Goal: Task Accomplishment & Management: Manage account settings

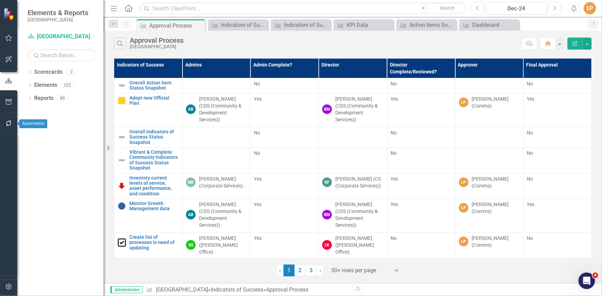
click at [5, 99] on icon "button" at bounding box center [8, 102] width 7 height 6
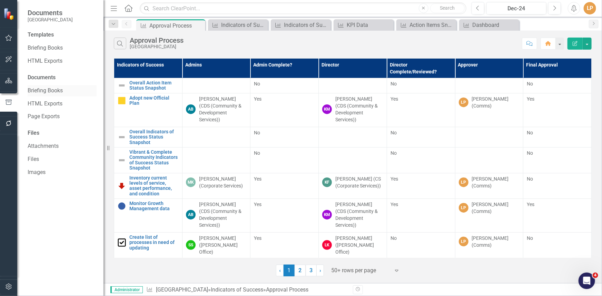
click at [52, 91] on link "Briefing Books" at bounding box center [62, 91] width 69 height 8
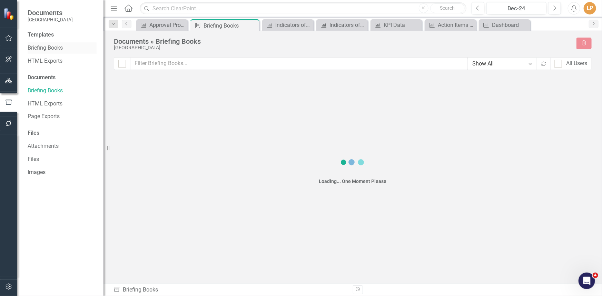
click at [55, 48] on link "Briefing Books" at bounding box center [62, 48] width 69 height 8
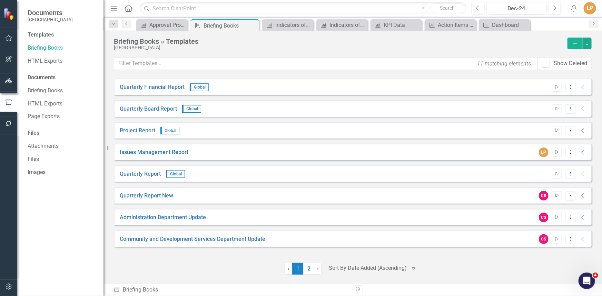
click at [557, 195] on icon "Start" at bounding box center [556, 196] width 5 height 4
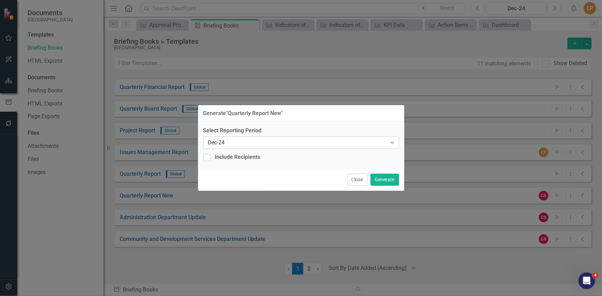
click at [390, 141] on icon "Expand" at bounding box center [392, 143] width 7 height 6
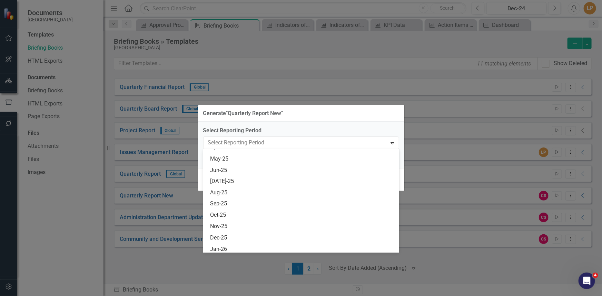
scroll to position [640, 0]
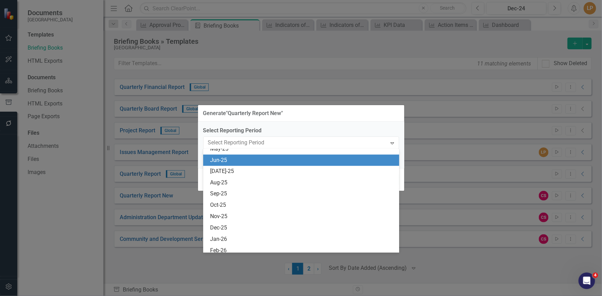
click at [328, 165] on div "Jun-25" at bounding box center [301, 160] width 196 height 11
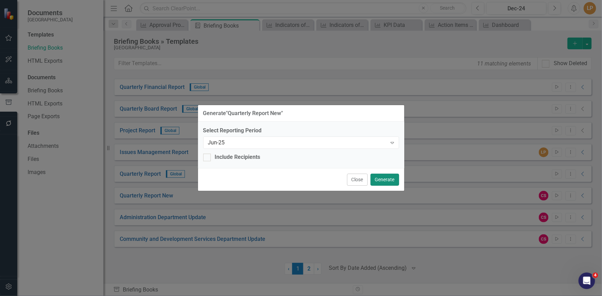
click at [380, 178] on button "Generate" at bounding box center [385, 180] width 29 height 12
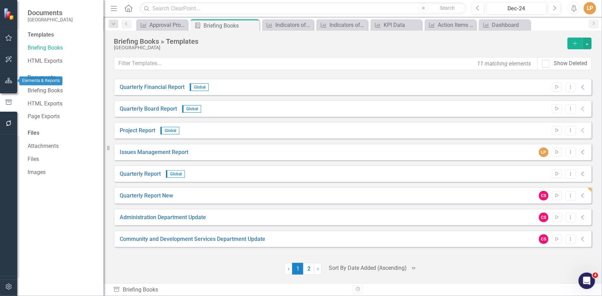
click at [11, 80] on icon "button" at bounding box center [8, 81] width 7 height 6
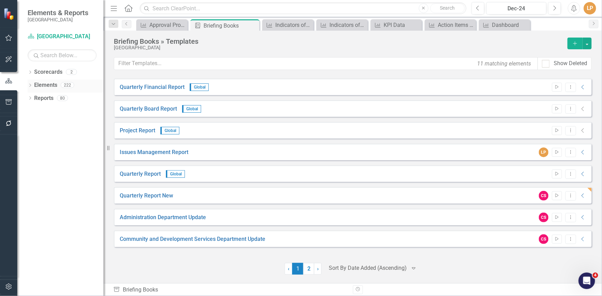
click at [30, 86] on icon "Dropdown" at bounding box center [30, 86] width 5 height 4
click at [50, 56] on input "text" at bounding box center [62, 55] width 69 height 12
click at [36, 124] on div "Dropdown Indicator of Success Indicators of Success 0" at bounding box center [67, 125] width 72 height 13
click at [32, 125] on icon "Dropdown" at bounding box center [33, 125] width 5 height 4
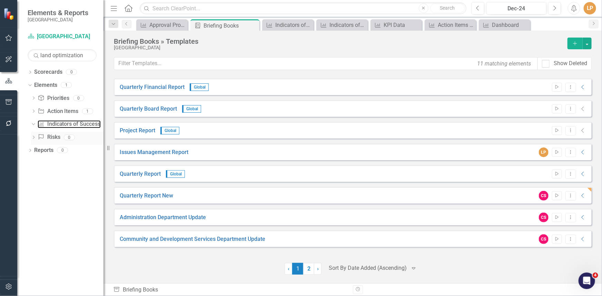
drag, startPoint x: 55, startPoint y: 125, endPoint x: 56, endPoint y: 141, distance: 16.6
click at [55, 125] on link "Indicator of Success Indicators of Success" at bounding box center [69, 124] width 63 height 8
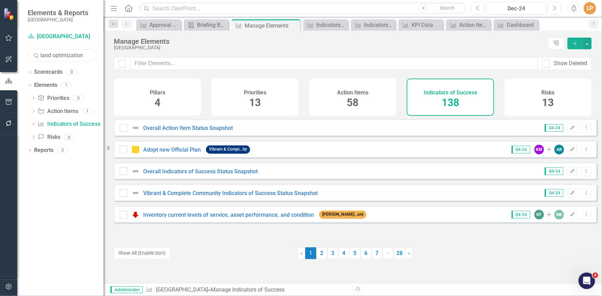
drag, startPoint x: 85, startPoint y: 55, endPoint x: 28, endPoint y: 43, distance: 58.1
click at [27, 46] on div "Scorecard Niagara-on-the-Lake Search land optimization Sorry, no results found.…" at bounding box center [60, 163] width 86 height 265
click at [72, 137] on div "Create inventory of vacant/surplus lands" at bounding box center [76, 135] width 55 height 6
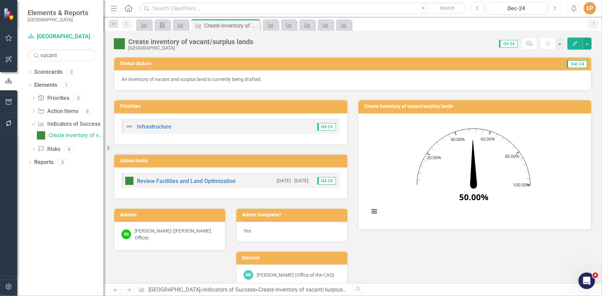
click at [559, 7] on button "Next" at bounding box center [554, 8] width 13 height 12
click at [558, 7] on button "Next" at bounding box center [554, 8] width 13 height 12
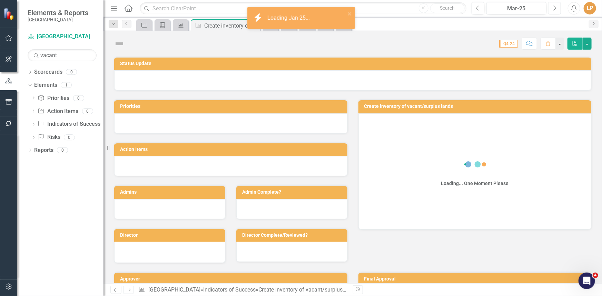
click at [558, 7] on button "Next" at bounding box center [554, 8] width 13 height 12
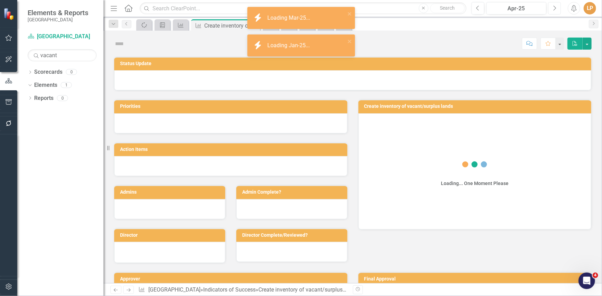
click at [558, 7] on button "Next" at bounding box center [554, 8] width 13 height 12
click at [557, 7] on button "Next" at bounding box center [554, 8] width 13 height 12
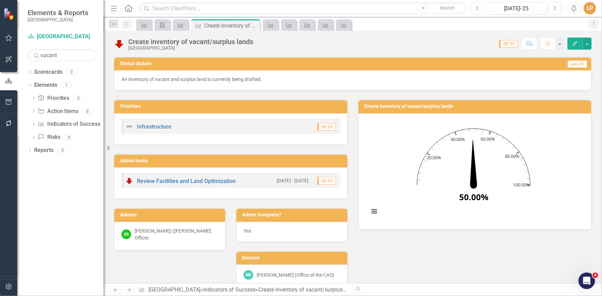
click at [477, 7] on icon "button" at bounding box center [477, 8] width 3 height 5
click at [480, 9] on button "Previous" at bounding box center [478, 8] width 13 height 12
click at [554, 10] on icon "Next" at bounding box center [555, 8] width 4 height 6
click at [120, 43] on img at bounding box center [119, 43] width 11 height 11
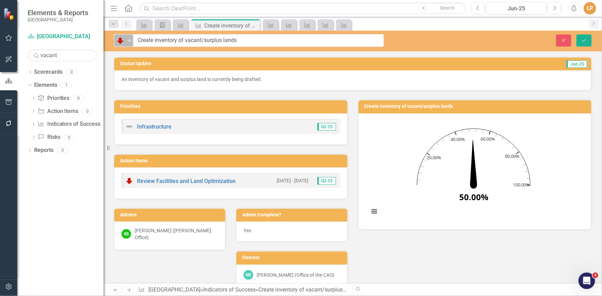
click at [129, 41] on icon "Expand" at bounding box center [129, 41] width 7 height 6
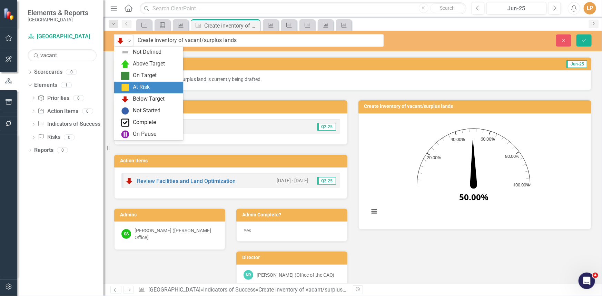
click at [127, 87] on img at bounding box center [125, 87] width 8 height 8
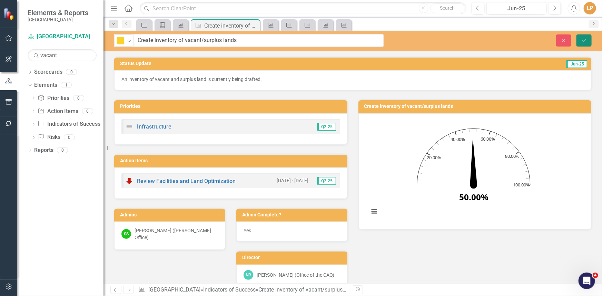
click at [582, 38] on icon "Save" at bounding box center [584, 40] width 6 height 5
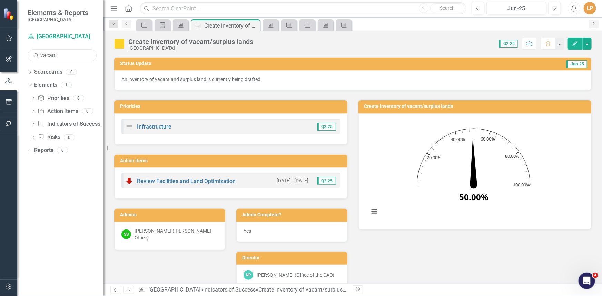
click at [3, 59] on div "Elements & Reports Niagara-on-the-Lake Scorecard [GEOGRAPHIC_DATA] Search vacan…" at bounding box center [52, 148] width 104 height 296
type input "terms of reference"
click at [36, 125] on div "Dropdown Indicator of Success Indicators of Success 1" at bounding box center [67, 125] width 72 height 13
click at [32, 124] on icon "Dropdown" at bounding box center [33, 125] width 5 height 4
click at [68, 137] on div "Adopt Terms of Reference" at bounding box center [76, 135] width 55 height 6
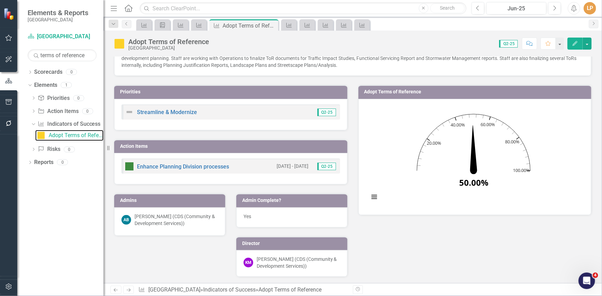
scroll to position [62, 0]
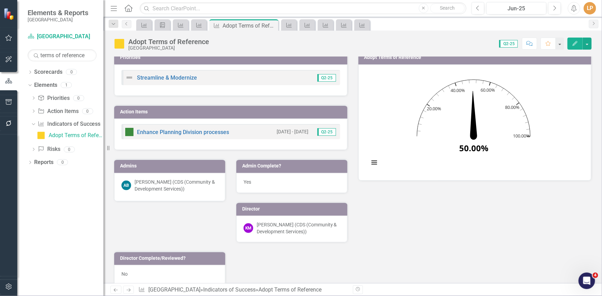
click at [120, 46] on img at bounding box center [119, 43] width 11 height 11
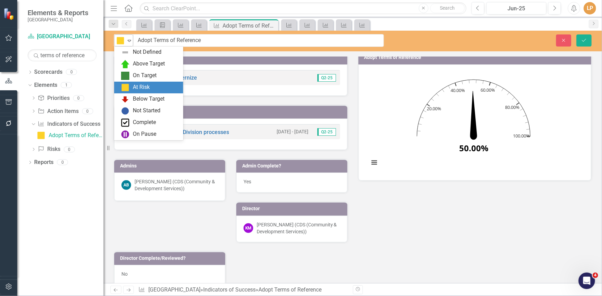
click at [128, 42] on icon "Expand" at bounding box center [129, 41] width 7 height 6
drag, startPoint x: 131, startPoint y: 99, endPoint x: 282, endPoint y: 82, distance: 151.1
click at [132, 98] on div "Below Target" at bounding box center [150, 99] width 58 height 8
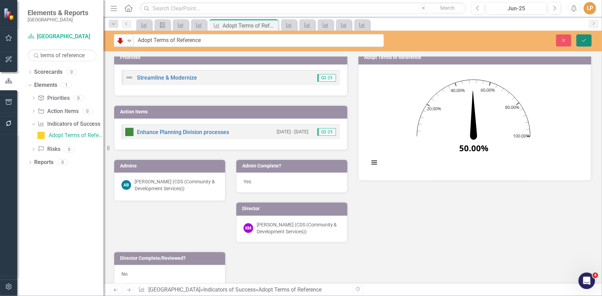
click at [586, 39] on icon "Save" at bounding box center [584, 40] width 6 height 5
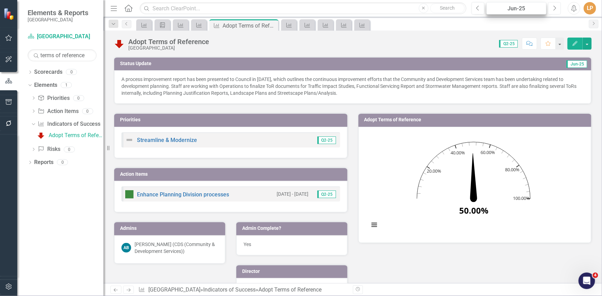
drag, startPoint x: 552, startPoint y: 9, endPoint x: 536, endPoint y: 12, distance: 16.2
click at [552, 8] on button "Next" at bounding box center [554, 8] width 13 height 12
click at [475, 8] on button "Previous" at bounding box center [478, 8] width 13 height 12
click at [121, 45] on img at bounding box center [119, 43] width 11 height 11
click at [120, 45] on img at bounding box center [119, 43] width 11 height 11
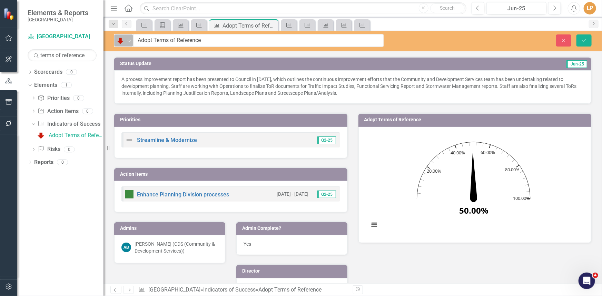
click at [129, 39] on icon "Expand" at bounding box center [129, 41] width 7 height 6
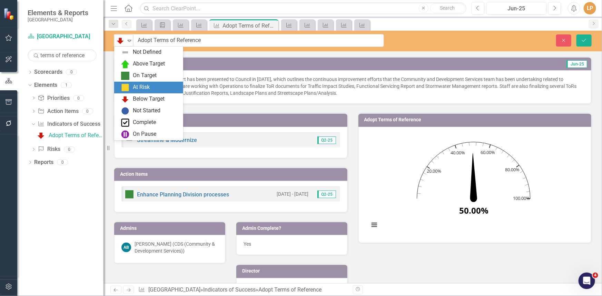
click at [130, 86] on div "At Risk" at bounding box center [150, 87] width 58 height 8
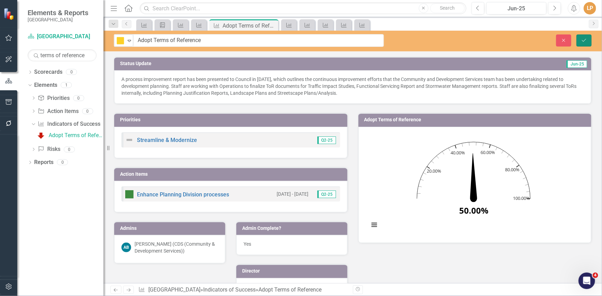
click at [588, 40] on button "Save" at bounding box center [583, 41] width 15 height 12
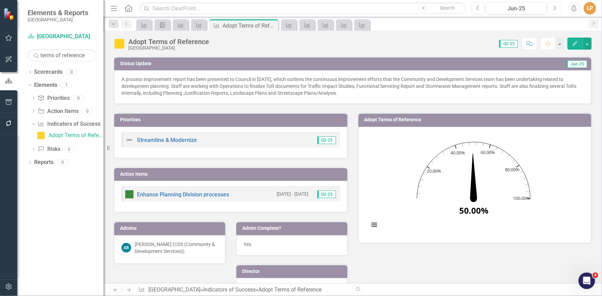
click at [555, 10] on icon "Next" at bounding box center [555, 8] width 4 height 6
click at [119, 45] on img at bounding box center [119, 43] width 11 height 11
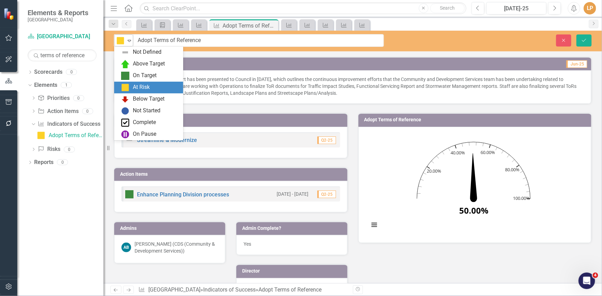
click at [124, 41] on img at bounding box center [120, 41] width 8 height 8
click at [124, 98] on img at bounding box center [125, 99] width 8 height 8
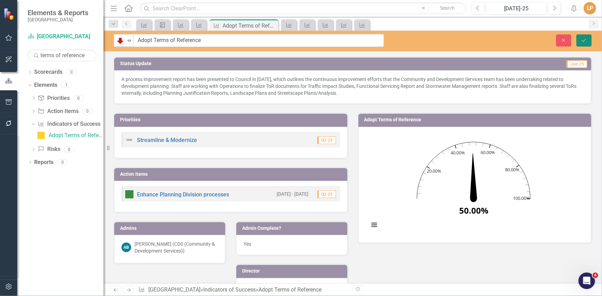
click at [584, 38] on icon "Save" at bounding box center [584, 40] width 6 height 5
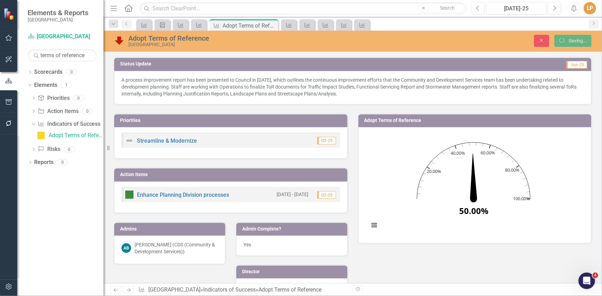
click at [176, 83] on p "A process improvement report has been presented to Council in [DATE], which out…" at bounding box center [352, 87] width 463 height 21
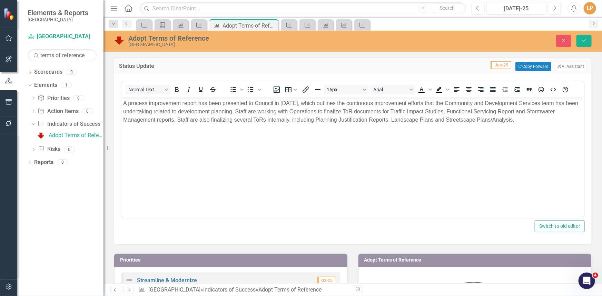
click at [206, 103] on p "A process improvement report has been presented to Council in [DATE], which out…" at bounding box center [352, 111] width 459 height 25
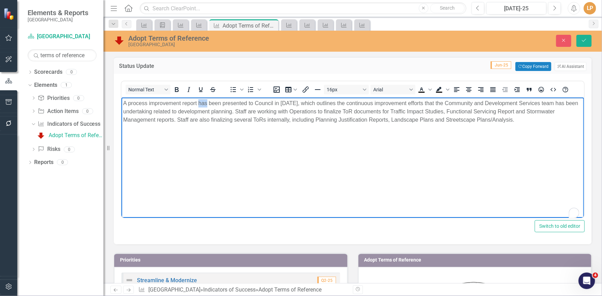
drag, startPoint x: 198, startPoint y: 104, endPoint x: 207, endPoint y: 102, distance: 9.0
click at [207, 102] on p "A process improvement report has been presented to Council in [DATE], which out…" at bounding box center [352, 111] width 459 height 25
drag, startPoint x: 284, startPoint y: 102, endPoint x: 277, endPoint y: 105, distance: 7.1
click at [284, 102] on p "A process improvement report will be presented to Council in [DATE], which outl…" at bounding box center [352, 111] width 459 height 25
drag, startPoint x: 273, startPoint y: 104, endPoint x: 281, endPoint y: 102, distance: 8.7
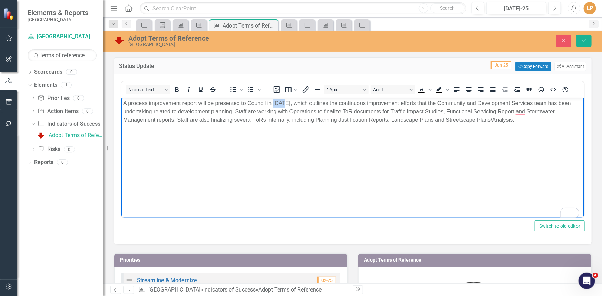
click at [281, 102] on p "A process improvement report will be presented to Council in [DATE], which outl…" at bounding box center [352, 111] width 459 height 25
click at [350, 104] on p "A process improvement report will be presented to Council in the third quarter …" at bounding box center [352, 111] width 459 height 25
click at [403, 110] on p "A process improvement report will be presented to Council in the third quarter …" at bounding box center [352, 111] width 459 height 25
click at [460, 112] on p "A process improvement report will be presented to Council in the third quarter …" at bounding box center [352, 111] width 459 height 25
click at [584, 39] on icon "Save" at bounding box center [584, 40] width 6 height 5
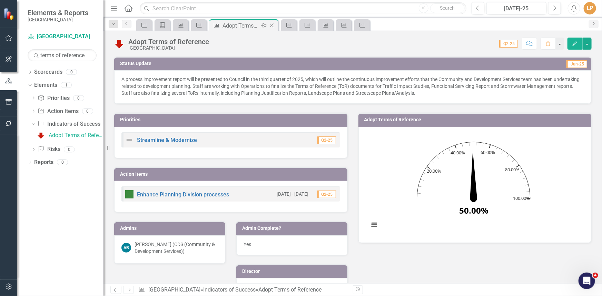
click at [270, 25] on icon "Close" at bounding box center [271, 26] width 7 height 6
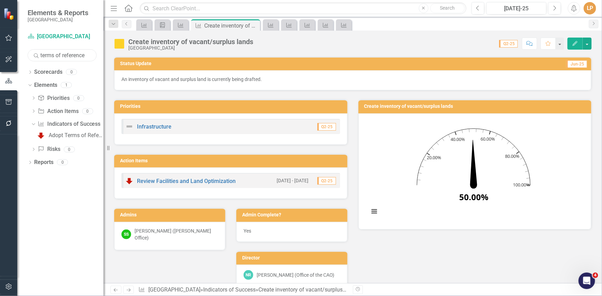
drag, startPoint x: 48, startPoint y: 49, endPoint x: 0, endPoint y: 55, distance: 48.0
click at [0, 55] on div "Elements & Reports Niagara-on-the-Lake Scorecard [GEOGRAPHIC_DATA] Search terms…" at bounding box center [52, 148] width 104 height 296
click at [66, 136] on div "Identify list of established and documented processes, areas to streamline" at bounding box center [76, 135] width 55 height 6
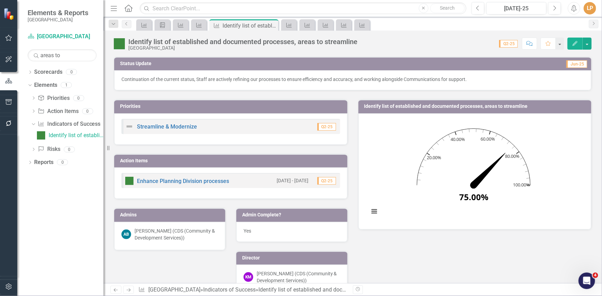
click at [116, 41] on img at bounding box center [119, 43] width 11 height 11
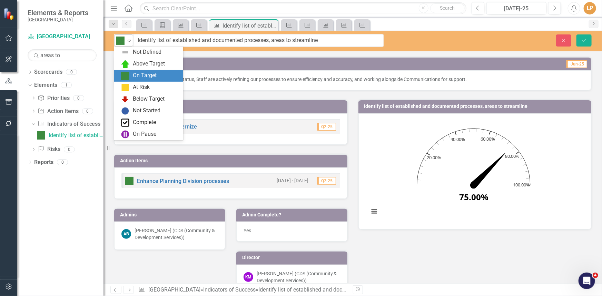
click at [130, 39] on icon "Expand" at bounding box center [129, 41] width 7 height 6
click at [131, 85] on div "At Risk" at bounding box center [150, 87] width 58 height 8
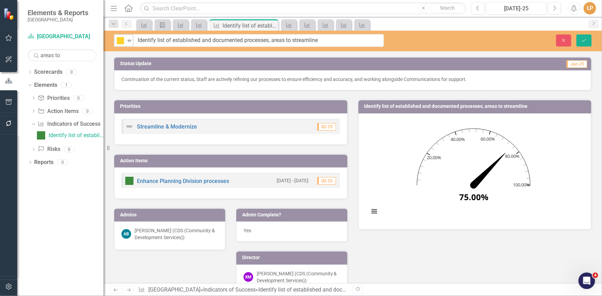
click at [131, 40] on icon "Expand" at bounding box center [129, 41] width 7 height 6
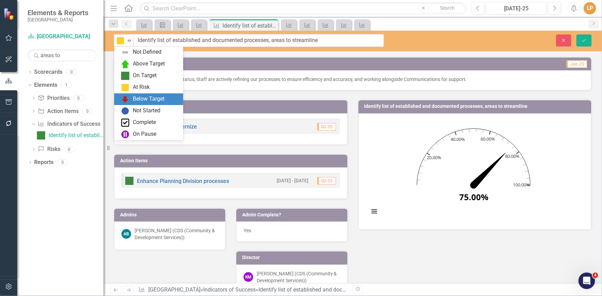
drag, startPoint x: 132, startPoint y: 100, endPoint x: 137, endPoint y: 83, distance: 17.4
click at [133, 99] on div "Below Target" at bounding box center [149, 99] width 32 height 8
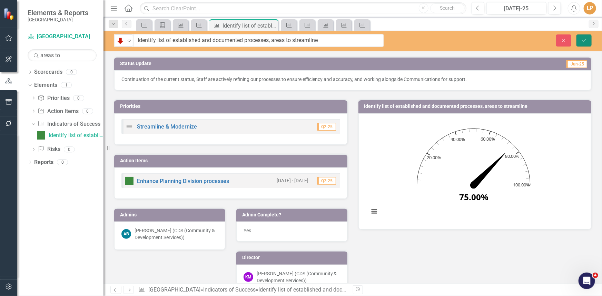
drag, startPoint x: 586, startPoint y: 40, endPoint x: 397, endPoint y: 58, distance: 190.3
click at [587, 38] on icon "Save" at bounding box center [584, 40] width 6 height 5
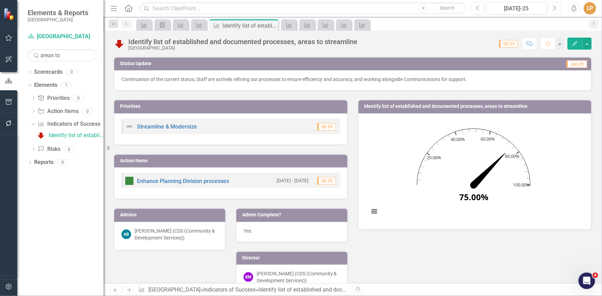
click at [552, 7] on button "Next" at bounding box center [554, 8] width 13 height 12
drag, startPoint x: 71, startPoint y: 55, endPoint x: 0, endPoint y: 56, distance: 71.1
click at [0, 56] on div "Elements & Reports Niagara-on-the-Lake Scorecard [GEOGRAPHIC_DATA] Search areas…" at bounding box center [52, 148] width 104 height 296
click at [52, 128] on div "Indicator of Success Indicators of Success" at bounding box center [69, 124] width 63 height 11
click at [32, 125] on icon "Dropdown" at bounding box center [33, 125] width 5 height 4
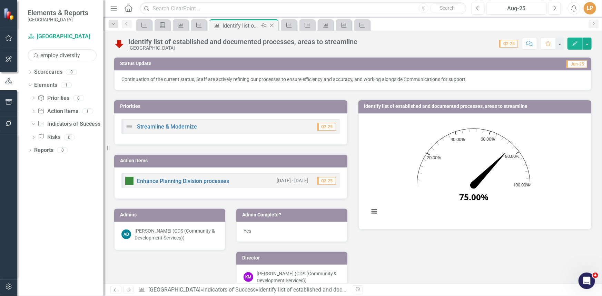
click at [270, 24] on icon at bounding box center [272, 26] width 4 height 4
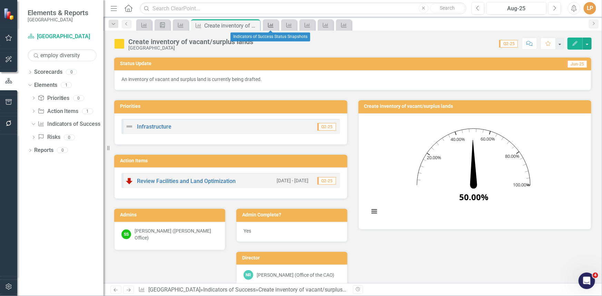
click at [270, 24] on icon at bounding box center [271, 25] width 6 height 5
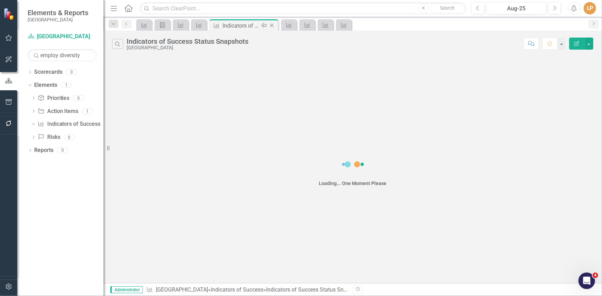
click at [272, 24] on icon "Close" at bounding box center [271, 26] width 7 height 6
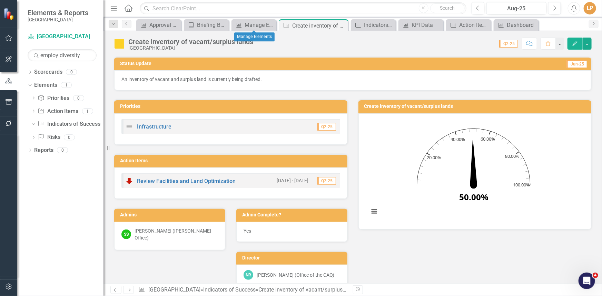
click at [0, 0] on icon "Close" at bounding box center [0, 0] width 0 height 0
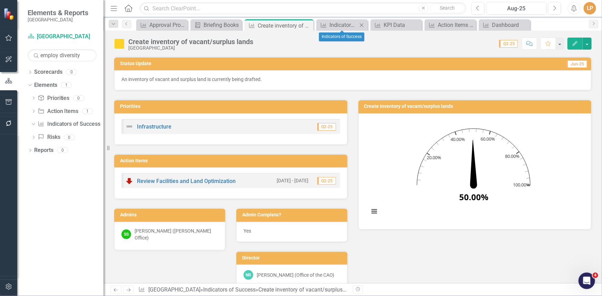
click at [360, 23] on icon "Close" at bounding box center [361, 25] width 7 height 6
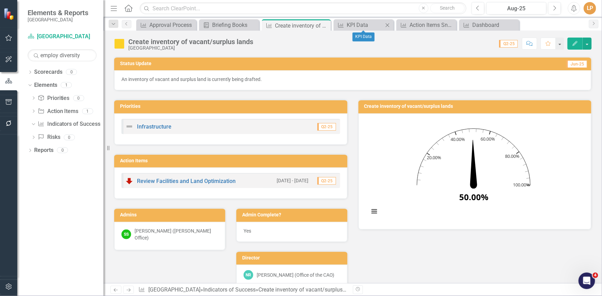
click at [387, 23] on icon "Close" at bounding box center [387, 25] width 7 height 6
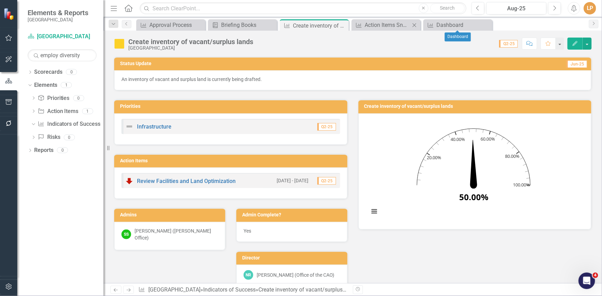
click at [415, 25] on icon at bounding box center [415, 25] width 4 height 4
click at [414, 25] on icon at bounding box center [415, 25] width 4 height 4
drag, startPoint x: 60, startPoint y: 55, endPoint x: 37, endPoint y: 55, distance: 23.8
click at [37, 55] on div "Search employ diversity" at bounding box center [62, 55] width 69 height 12
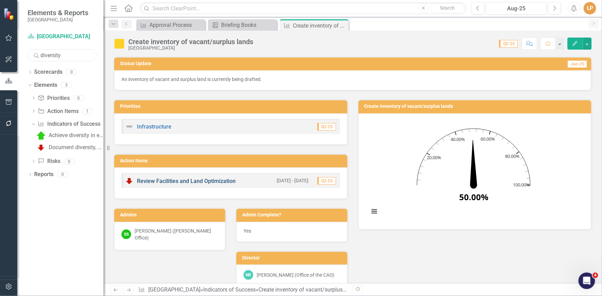
type input "diversity"
click at [148, 181] on link "Review Facilities and Land Optimization" at bounding box center [186, 181] width 99 height 7
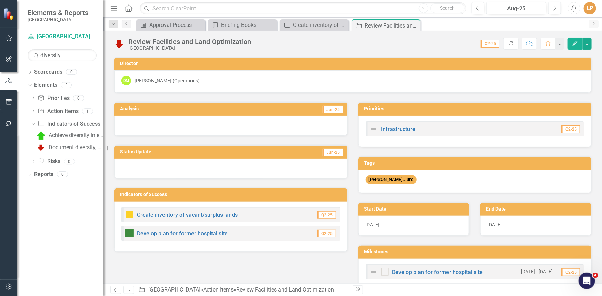
drag, startPoint x: 414, startPoint y: 26, endPoint x: 0, endPoint y: 30, distance: 414.4
click at [0, 0] on icon "Close" at bounding box center [0, 0] width 0 height 0
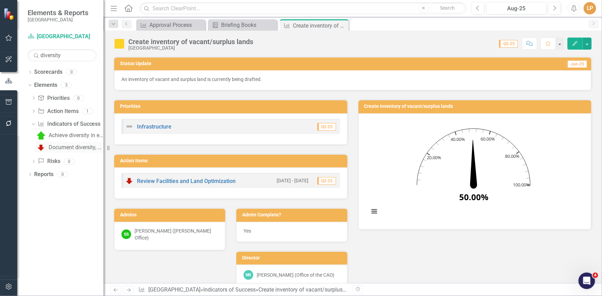
click at [52, 147] on div "Document diversity, equity, and inclusion plans" at bounding box center [76, 148] width 55 height 6
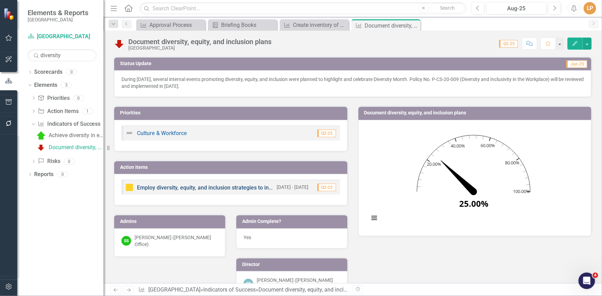
click at [164, 186] on link "Employ diversity, equity, and inclusion strategies to inform internal practices…" at bounding box center [256, 188] width 239 height 7
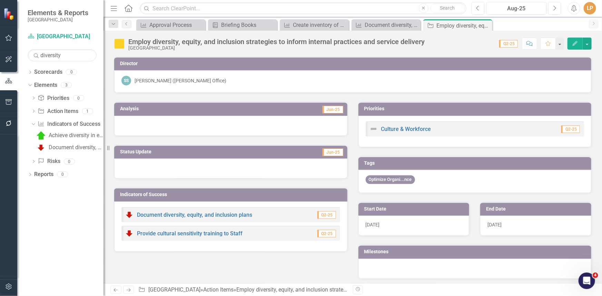
click at [122, 44] on img at bounding box center [119, 43] width 11 height 11
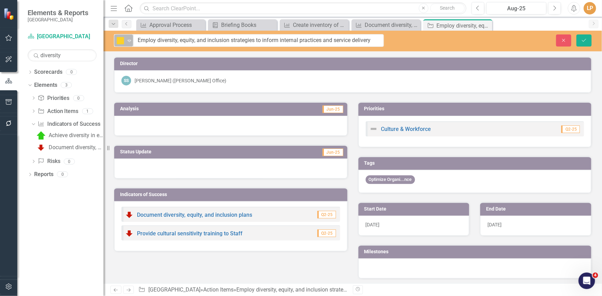
click at [131, 43] on icon "Expand" at bounding box center [129, 41] width 7 height 6
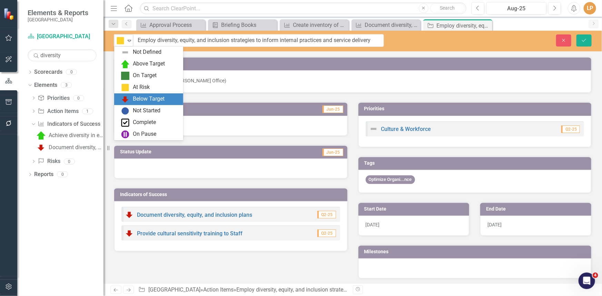
drag, startPoint x: 137, startPoint y: 101, endPoint x: 151, endPoint y: 49, distance: 53.7
click at [137, 100] on div "Below Target" at bounding box center [149, 99] width 32 height 8
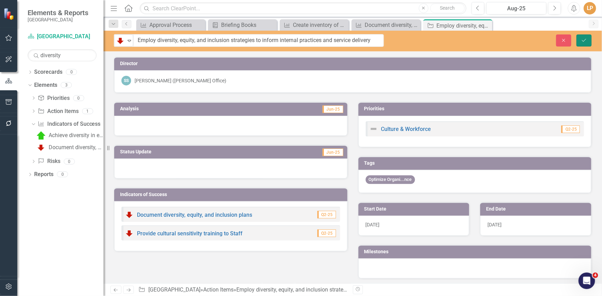
drag, startPoint x: 590, startPoint y: 39, endPoint x: 497, endPoint y: 42, distance: 92.8
click at [589, 40] on button "Save" at bounding box center [583, 41] width 15 height 12
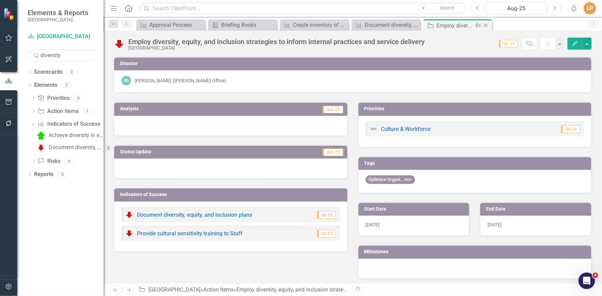
click at [485, 25] on icon "Close" at bounding box center [485, 26] width 7 height 6
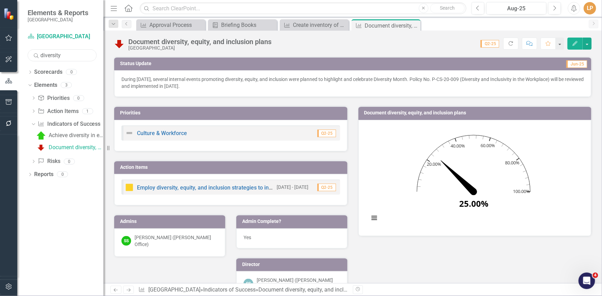
drag, startPoint x: 26, startPoint y: 54, endPoint x: 15, endPoint y: 51, distance: 11.9
click at [12, 54] on div "Elements & Reports Niagara-on-the-Lake Scorecard Niagara-on-the-Lake Search div…" at bounding box center [52, 148] width 104 height 296
type input "moni"
drag, startPoint x: 71, startPoint y: 136, endPoint x: 74, endPoint y: 133, distance: 3.9
click at [71, 135] on div "Monitor Growth Management data" at bounding box center [76, 135] width 55 height 6
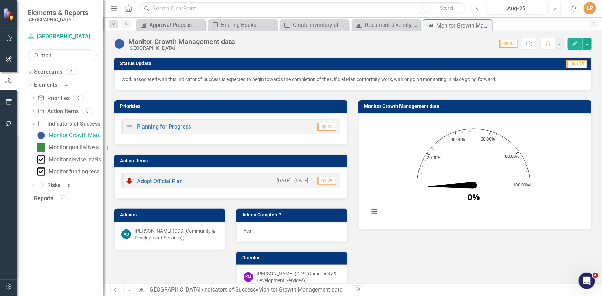
click at [477, 7] on icon "button" at bounding box center [477, 8] width 3 height 5
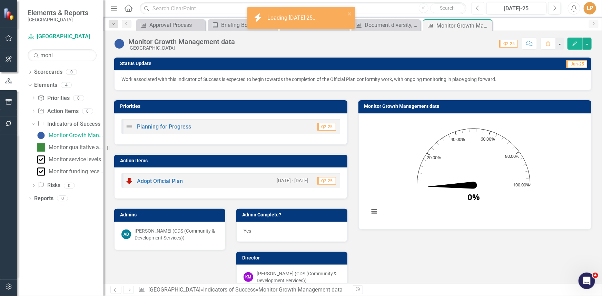
click at [477, 7] on icon "button" at bounding box center [477, 8] width 3 height 5
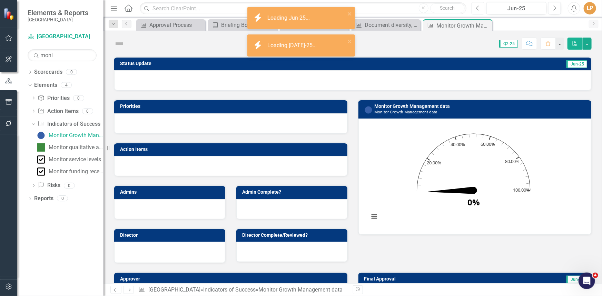
click at [477, 7] on icon "button" at bounding box center [477, 8] width 3 height 5
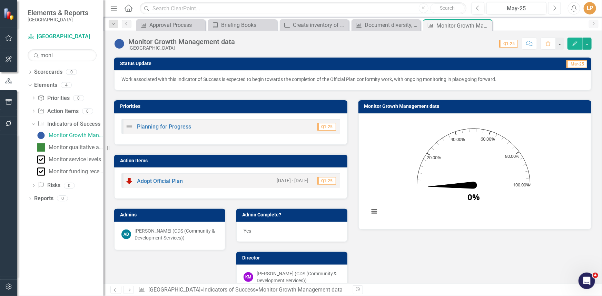
click at [558, 8] on button "Next" at bounding box center [554, 8] width 13 height 12
drag, startPoint x: 555, startPoint y: 7, endPoint x: 552, endPoint y: 4, distance: 4.2
click at [554, 7] on icon "Next" at bounding box center [555, 8] width 4 height 6
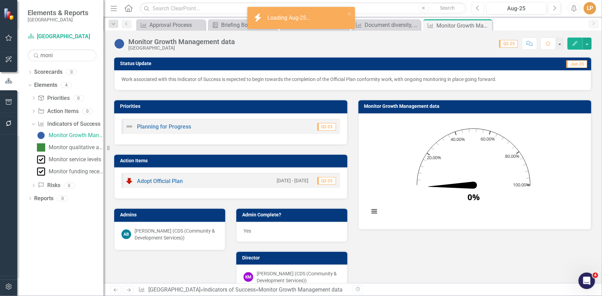
click at [479, 8] on icon "Previous" at bounding box center [478, 8] width 4 height 6
